Goal: Go to known website: Go to known website

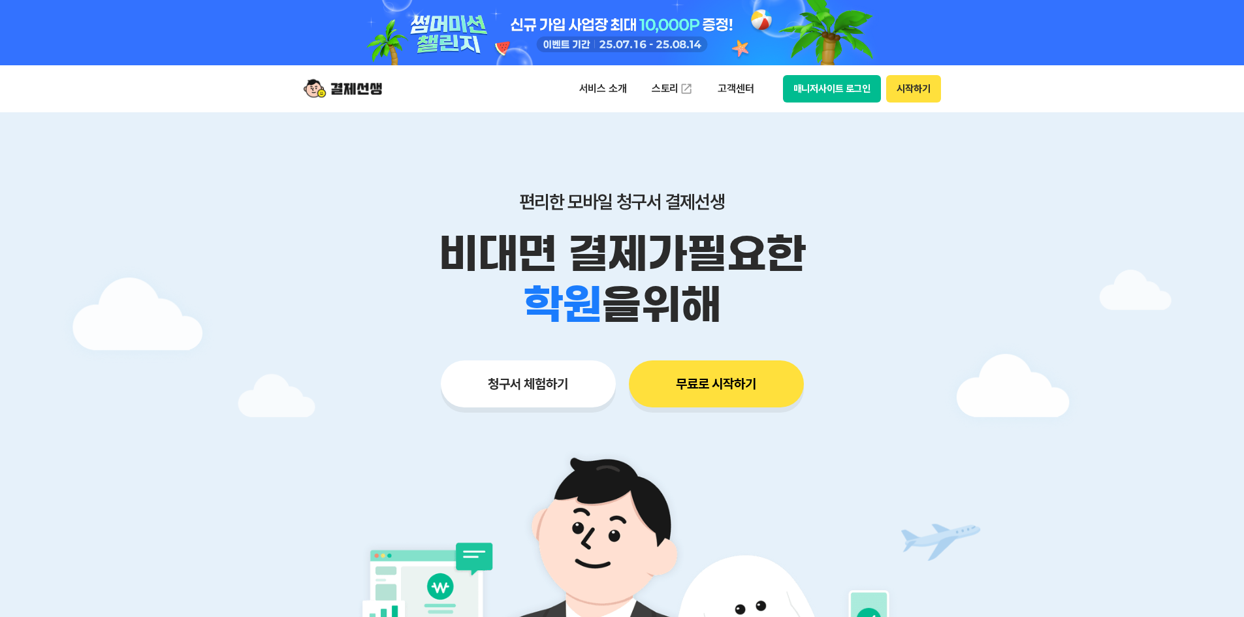
click at [839, 90] on button "매니저사이트 로그인" at bounding box center [832, 88] width 99 height 27
click at [824, 80] on button "매니저사이트 로그인" at bounding box center [832, 88] width 99 height 27
click at [848, 82] on button "매니저사이트 로그인" at bounding box center [832, 88] width 99 height 27
